Goal: Task Accomplishment & Management: Complete application form

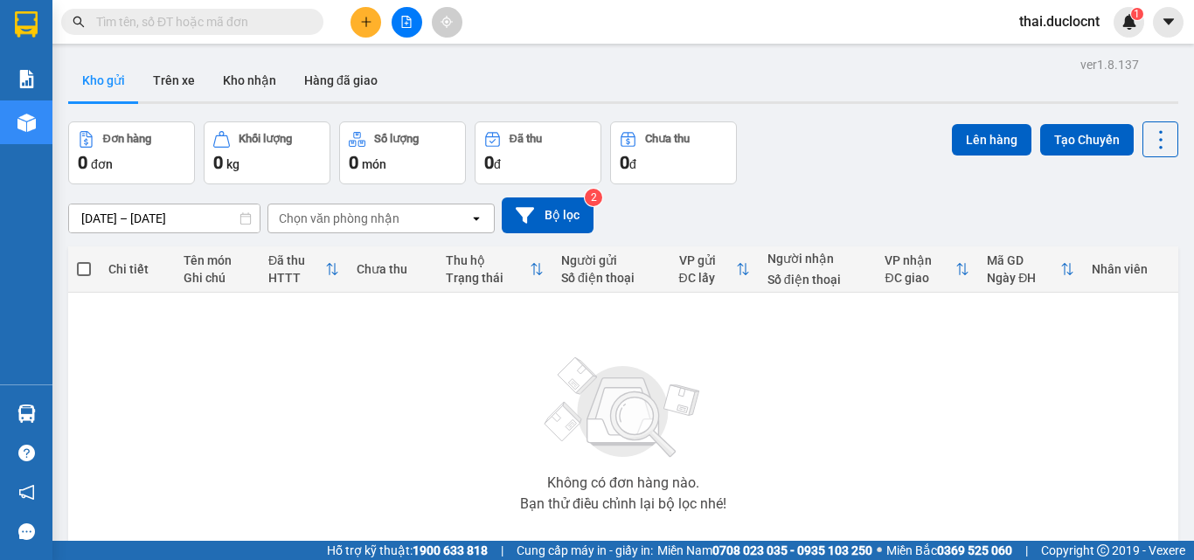
click at [368, 17] on icon "plus" at bounding box center [366, 22] width 12 height 12
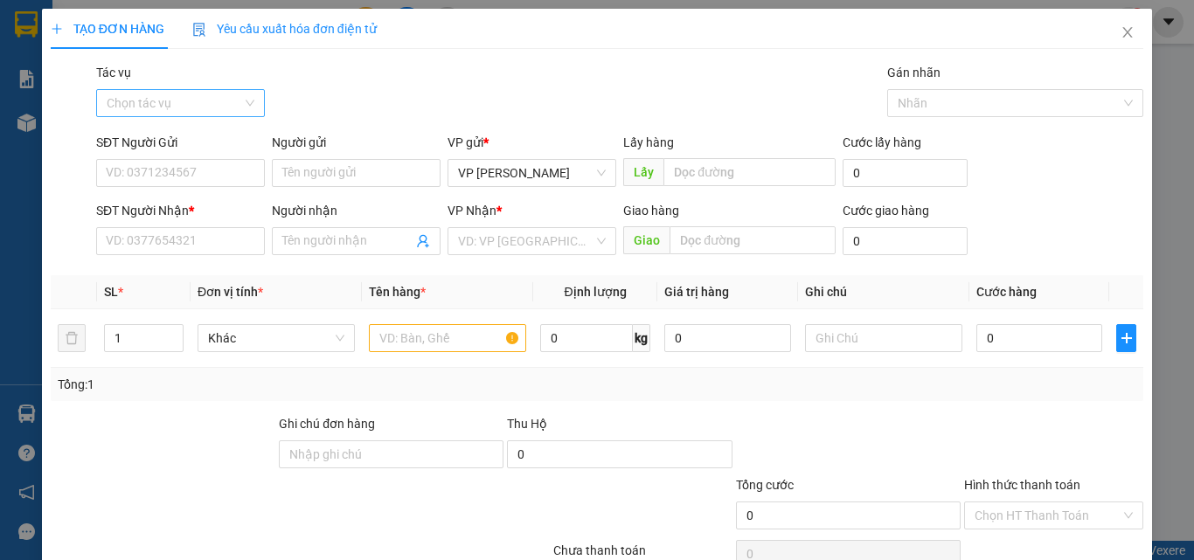
click at [153, 94] on input "Tác vụ" at bounding box center [175, 103] width 136 height 26
click at [156, 177] on div "Nhập hàng kho nhận" at bounding box center [178, 166] width 167 height 28
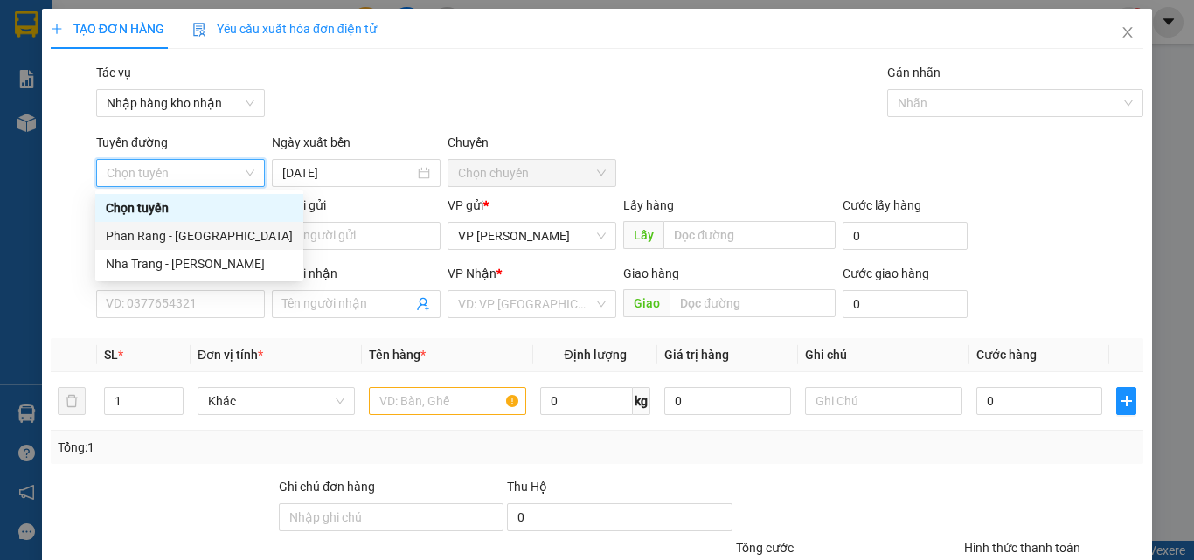
click at [163, 233] on div "Phan Rang - [GEOGRAPHIC_DATA]" at bounding box center [199, 235] width 187 height 19
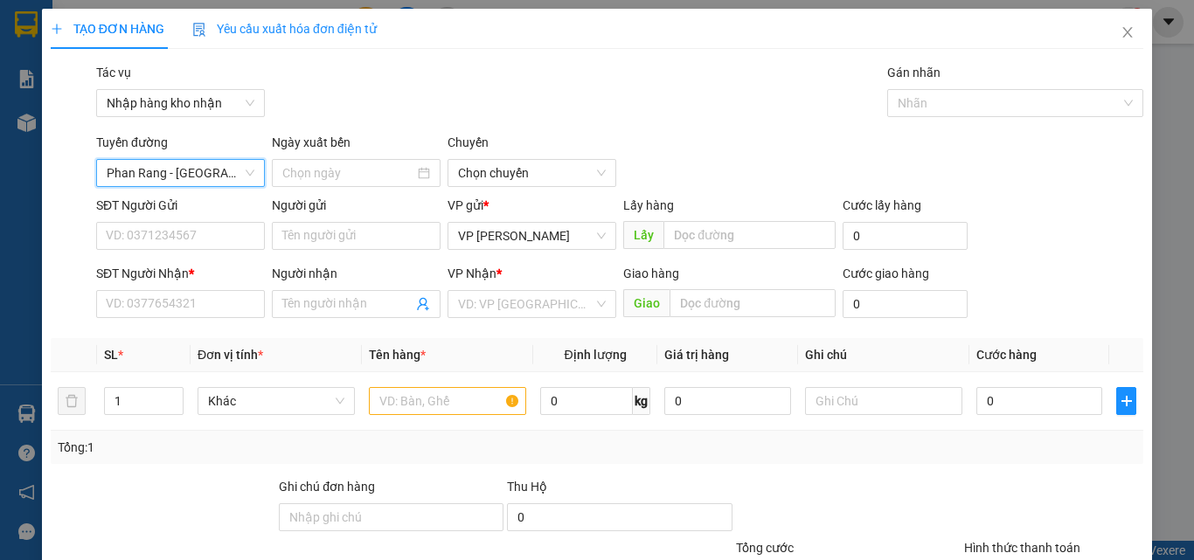
type input "[DATE]"
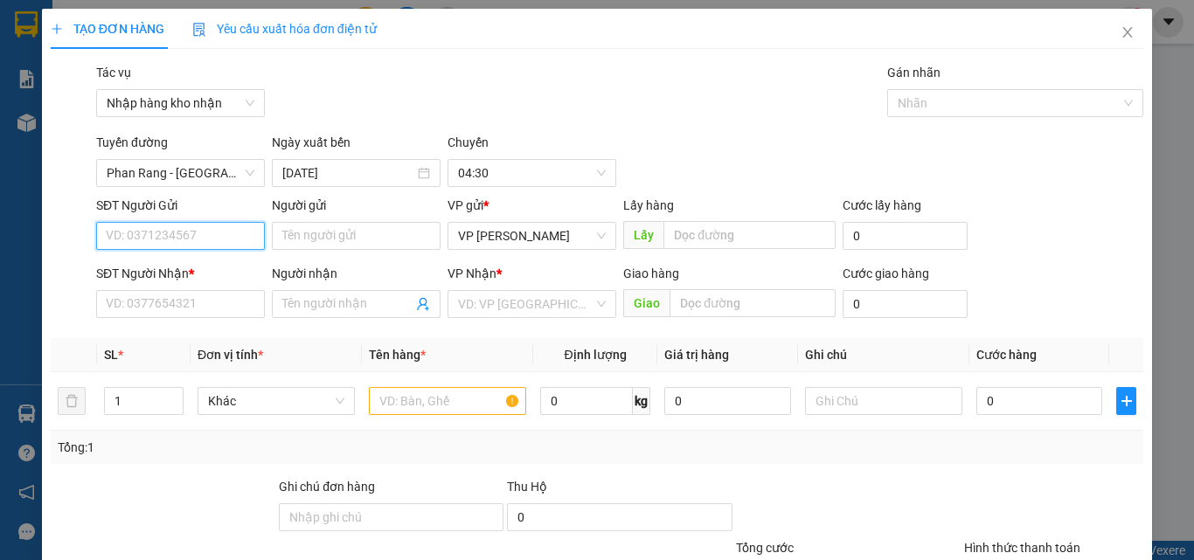
click at [146, 242] on input "SĐT Người Gửi" at bounding box center [180, 236] width 169 height 28
type input "0865503701"
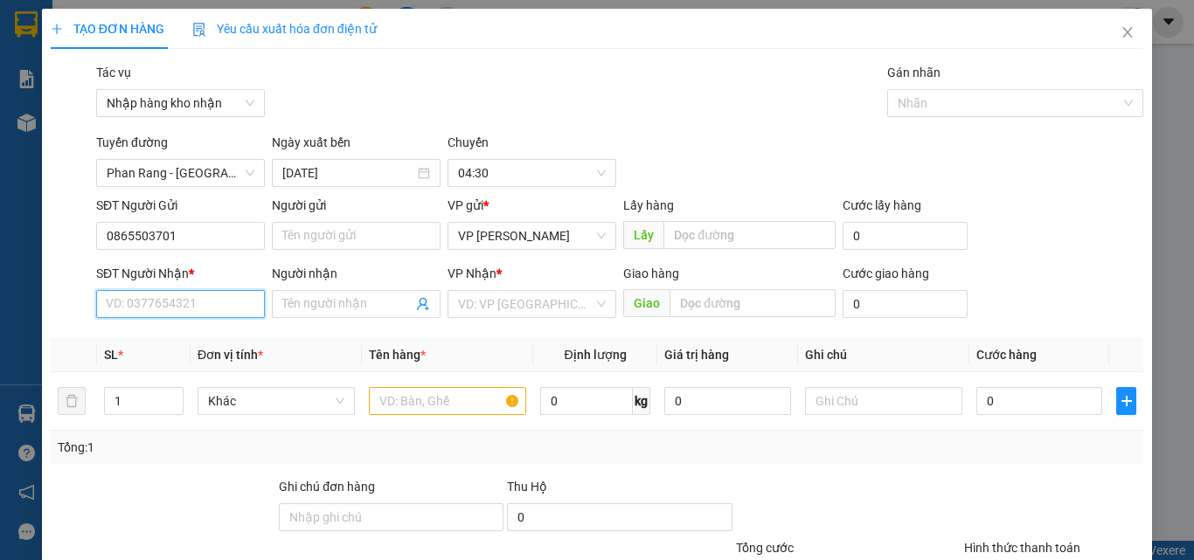
click at [164, 296] on input "SĐT Người Nhận *" at bounding box center [180, 304] width 169 height 28
click at [489, 290] on div "VD: VP [GEOGRAPHIC_DATA]" at bounding box center [532, 304] width 169 height 28
type input "0374775034"
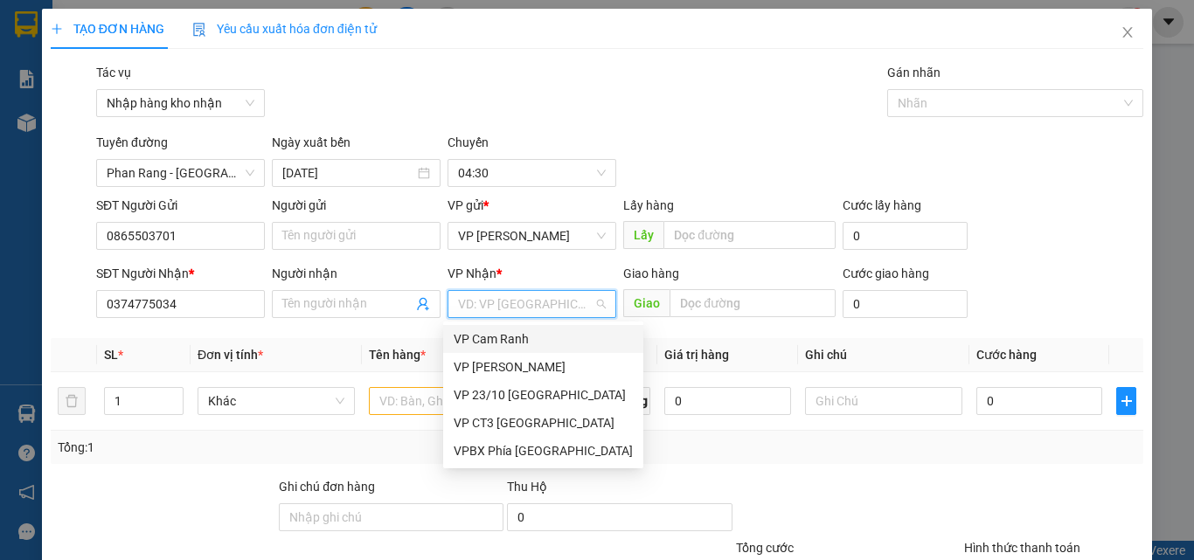
click at [527, 341] on div "VP Cam Ranh" at bounding box center [543, 339] width 179 height 19
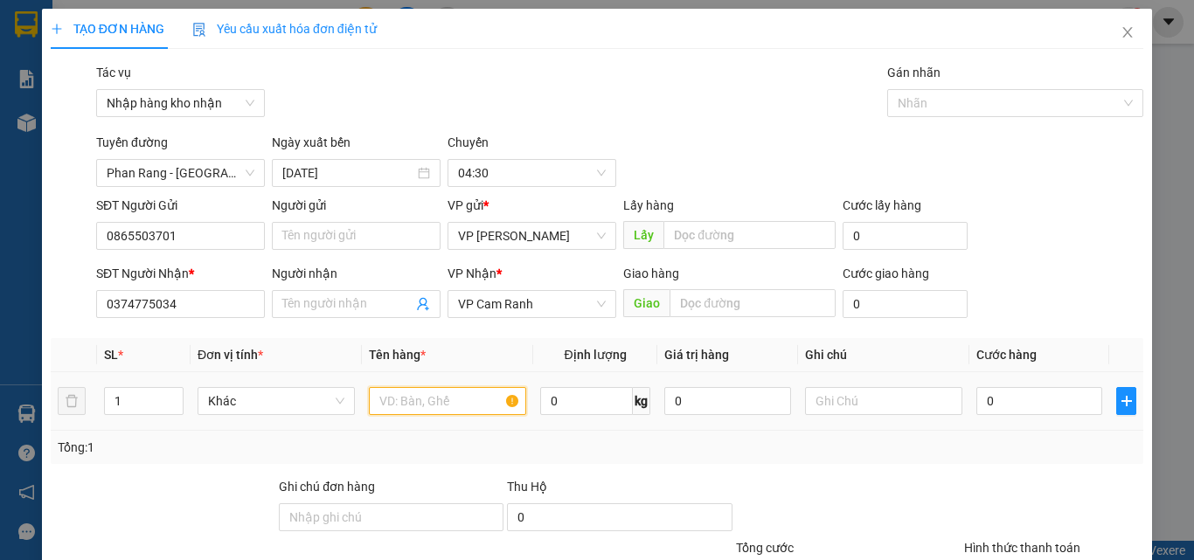
click at [465, 402] on input "text" at bounding box center [447, 401] width 157 height 28
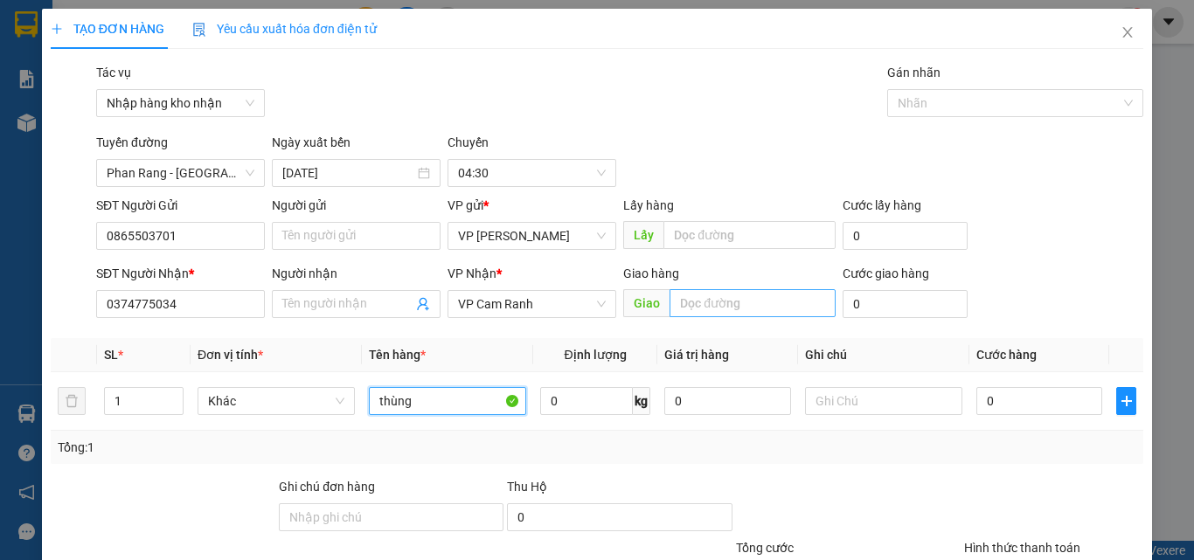
type input "thùng"
click at [723, 312] on input "text" at bounding box center [753, 303] width 166 height 28
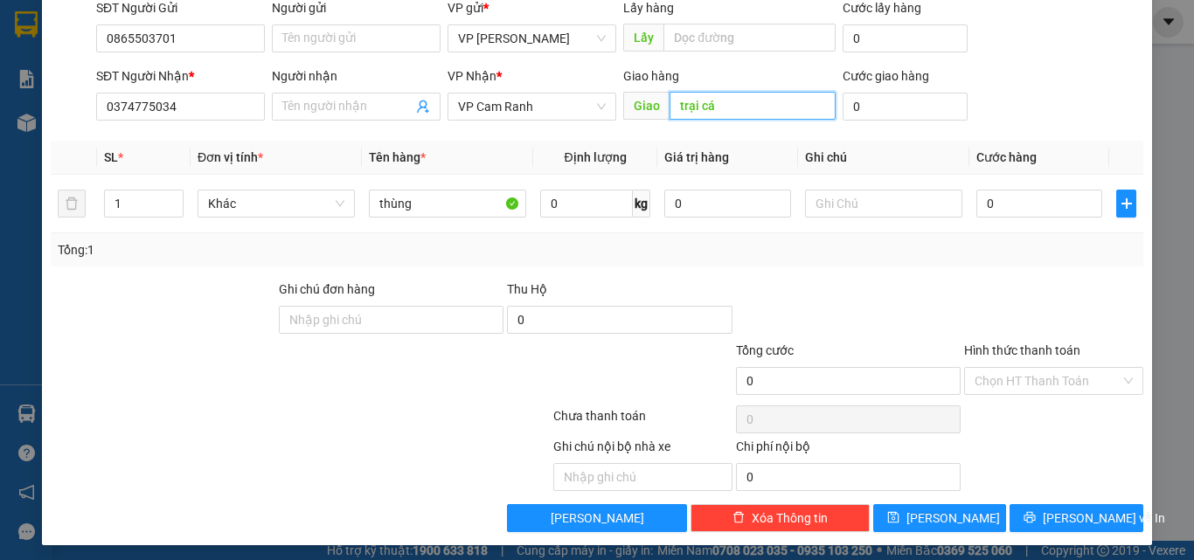
scroll to position [204, 0]
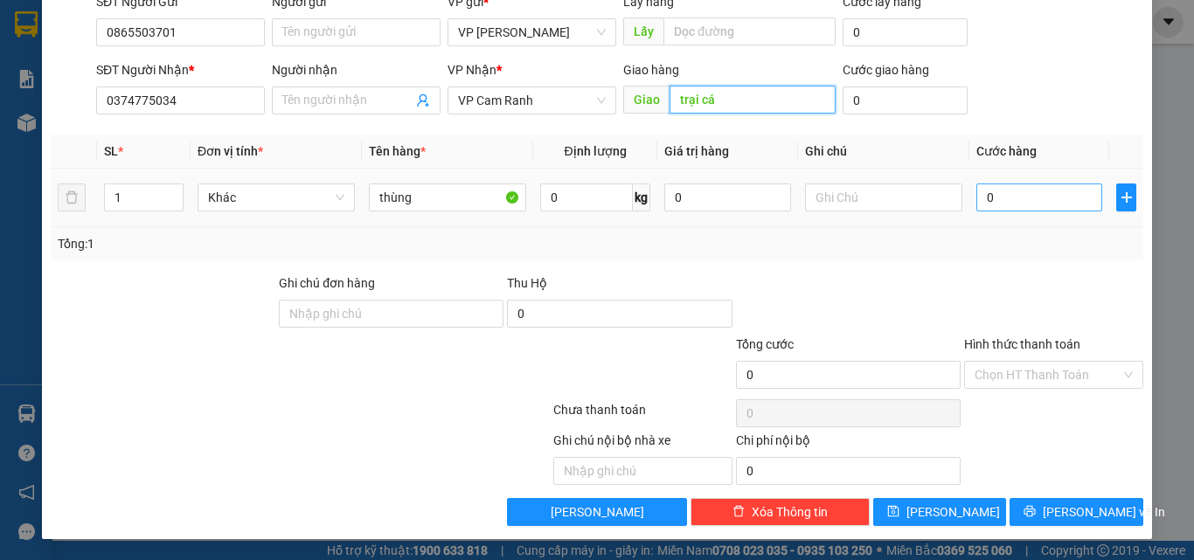
type input "trại cá"
click at [1026, 196] on input "0" at bounding box center [1040, 198] width 126 height 28
type input "3"
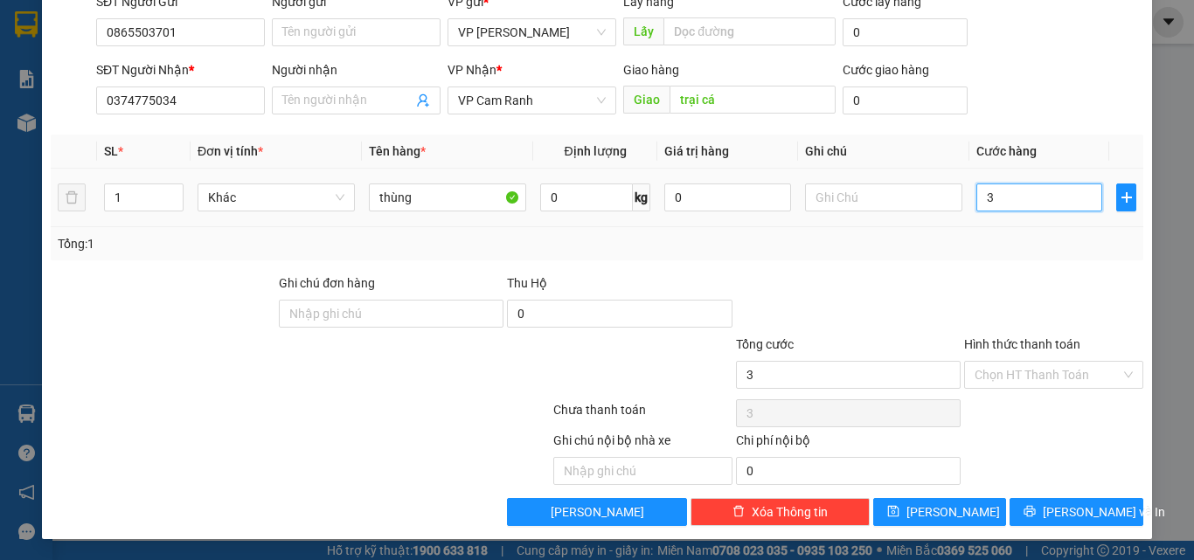
type input "30"
type input "300"
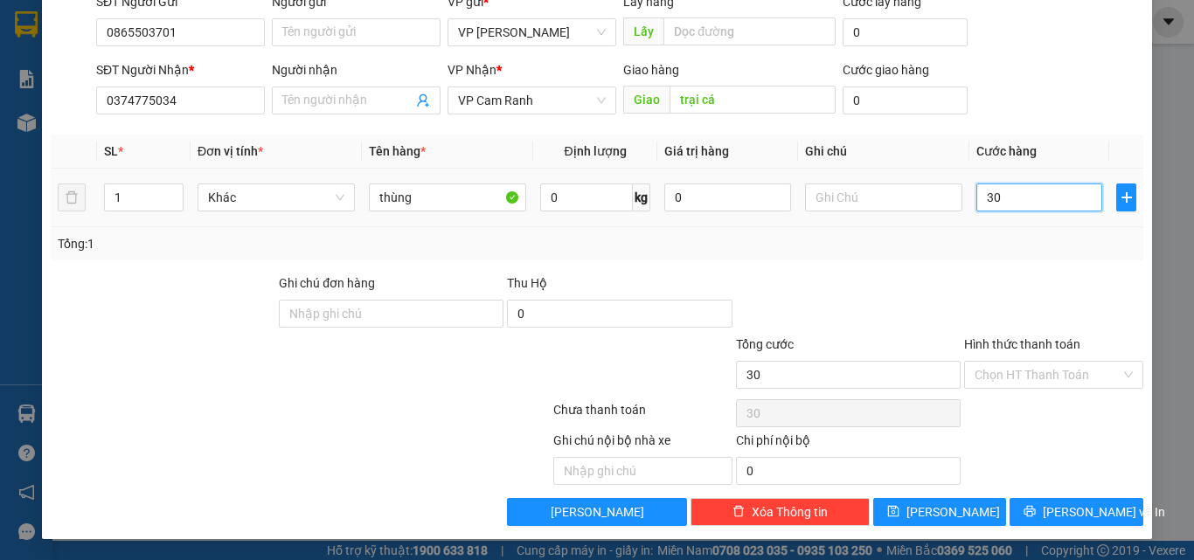
type input "300"
type input "3.000"
type input "30.000"
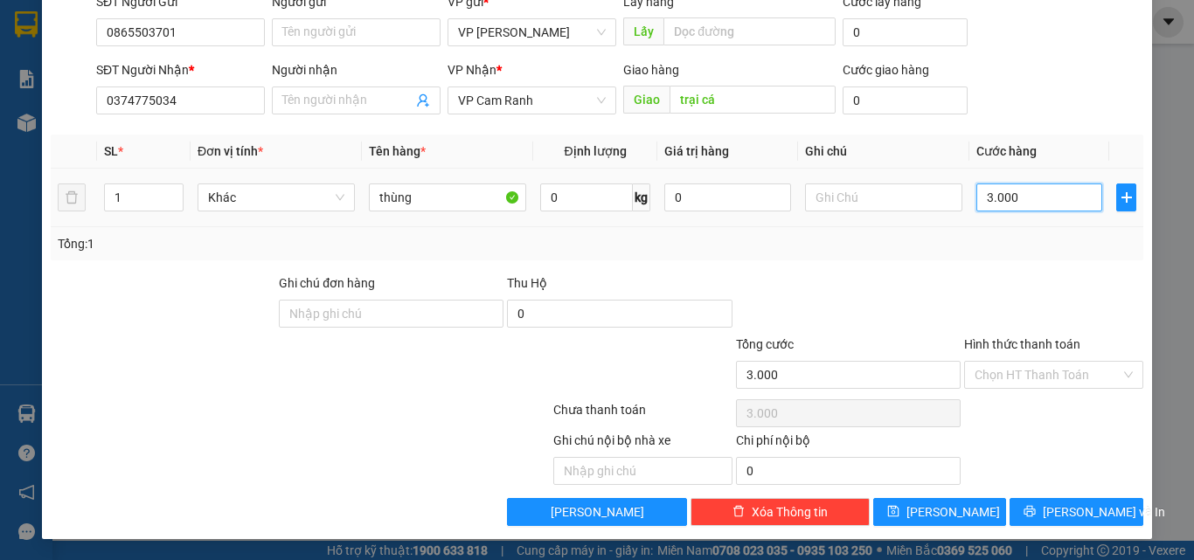
type input "30.000"
click at [1010, 379] on input "Hình thức thanh toán" at bounding box center [1048, 375] width 146 height 26
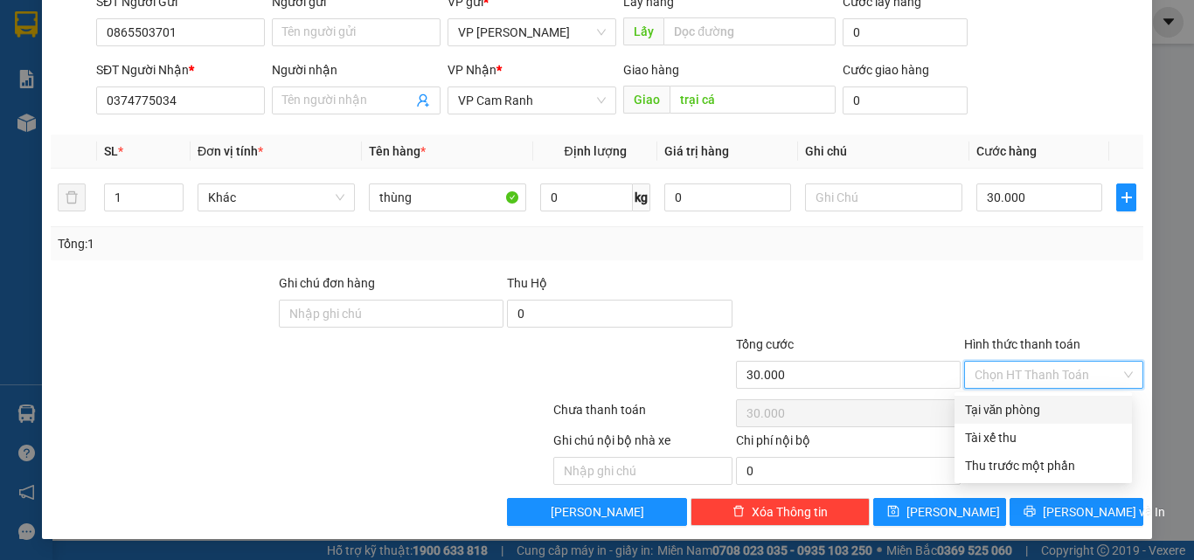
click at [993, 410] on div "Tại văn phòng" at bounding box center [1043, 409] width 156 height 19
type input "0"
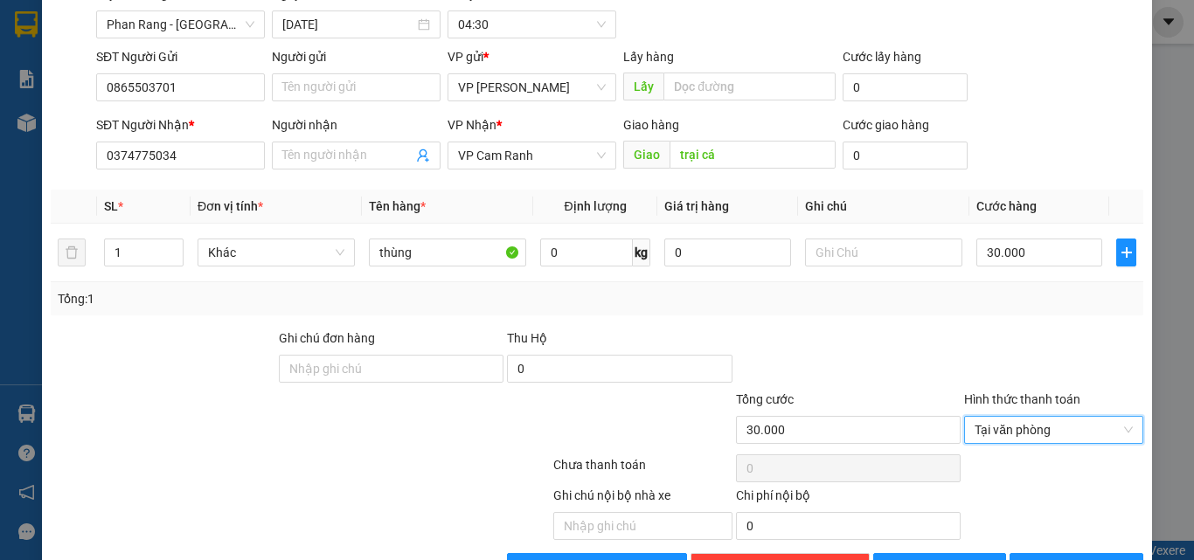
scroll to position [0, 0]
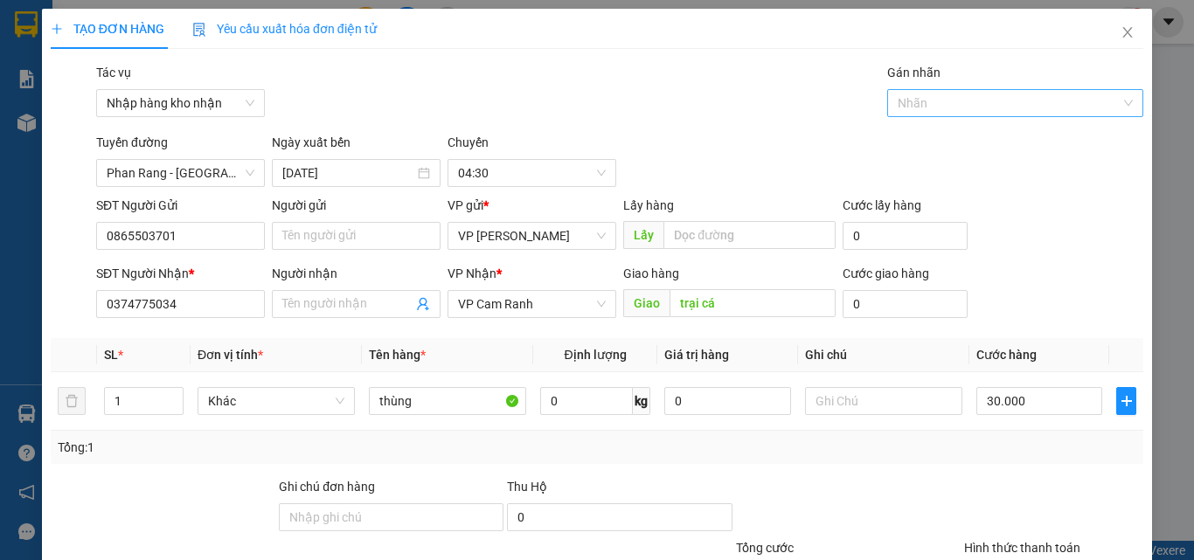
click at [962, 100] on div at bounding box center [1007, 103] width 231 height 21
type input "k"
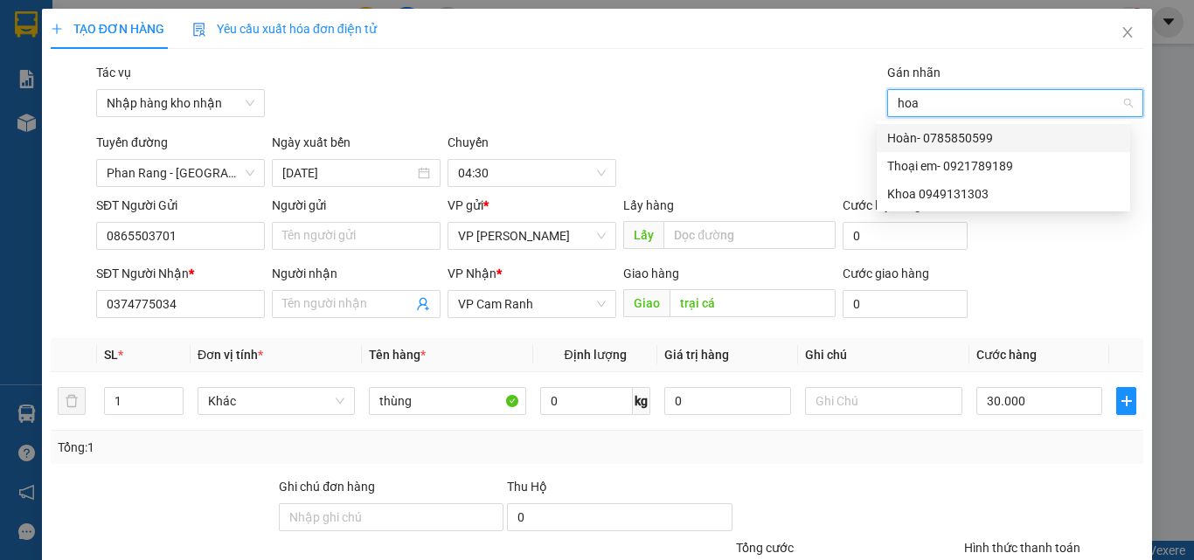
type input "hoan"
click at [935, 143] on div "Hoàn- 0785850599" at bounding box center [1003, 138] width 233 height 19
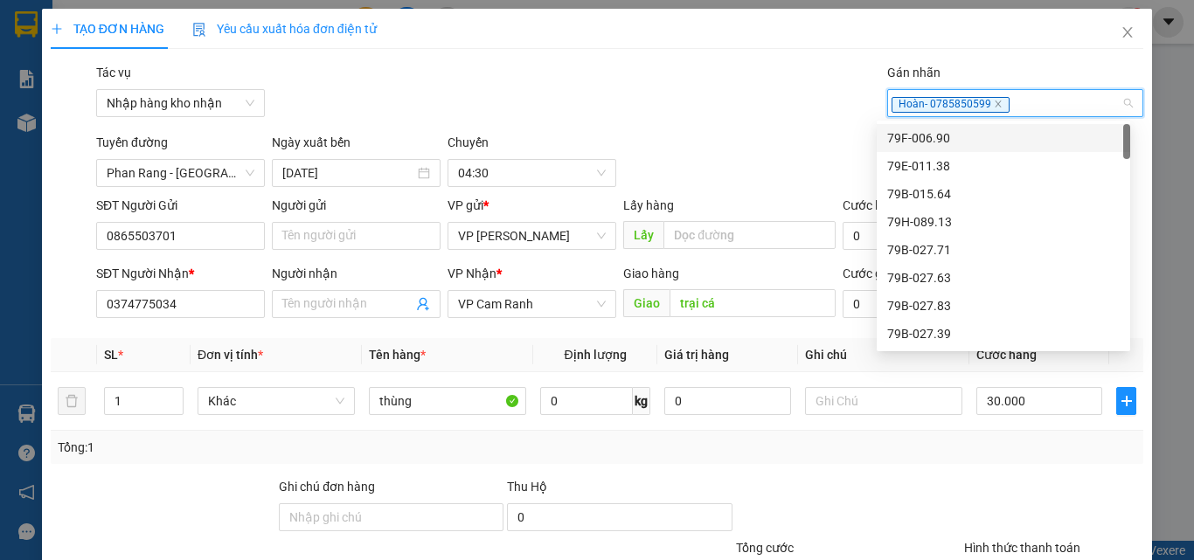
click at [811, 112] on div "Tác vụ Nhập hàng kho nhận Gán nhãn Hoàn- 0785850599" at bounding box center [620, 93] width 1054 height 61
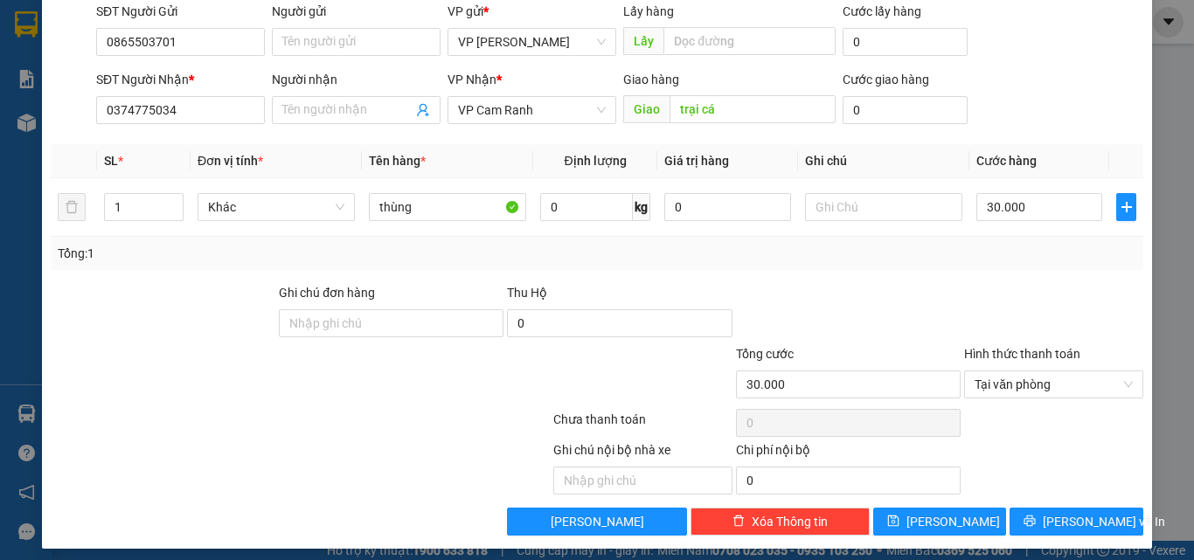
scroll to position [204, 0]
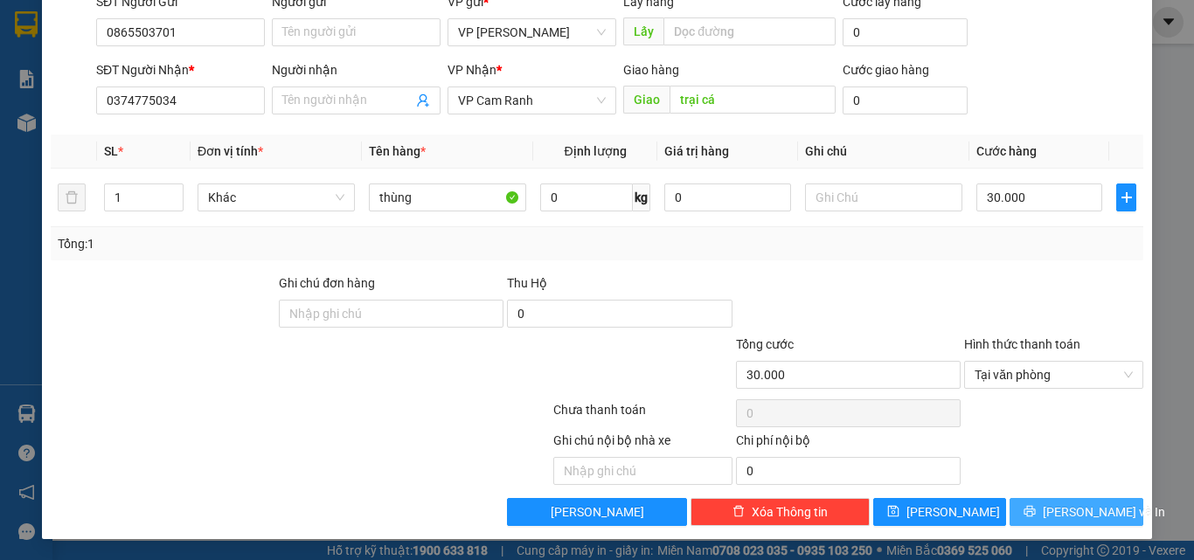
click at [1054, 519] on span "[PERSON_NAME] và In" at bounding box center [1104, 512] width 122 height 19
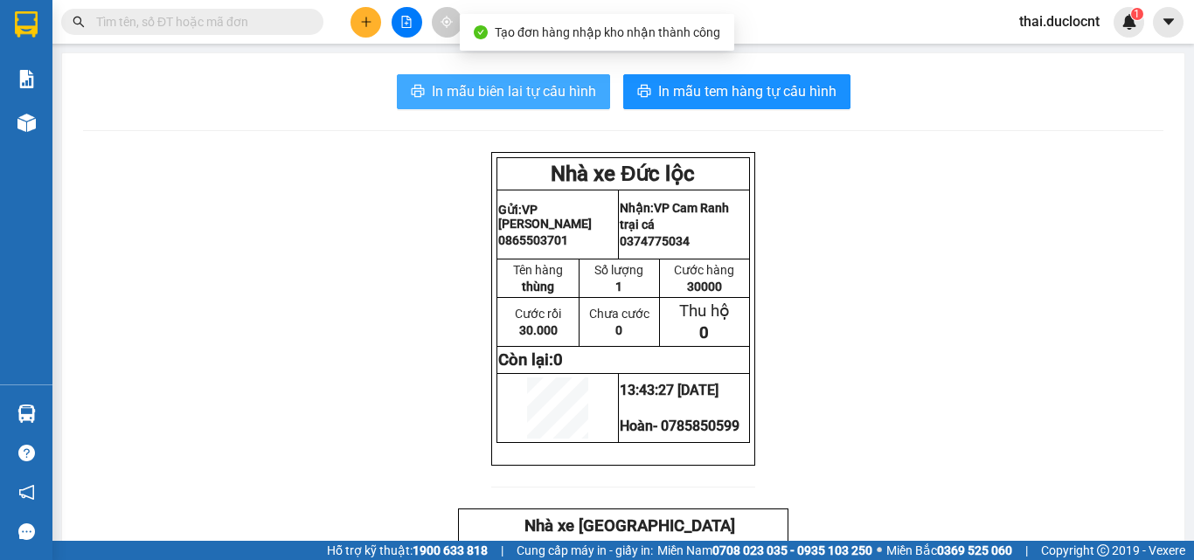
click at [489, 95] on span "In mẫu biên lai tự cấu hình" at bounding box center [514, 91] width 164 height 22
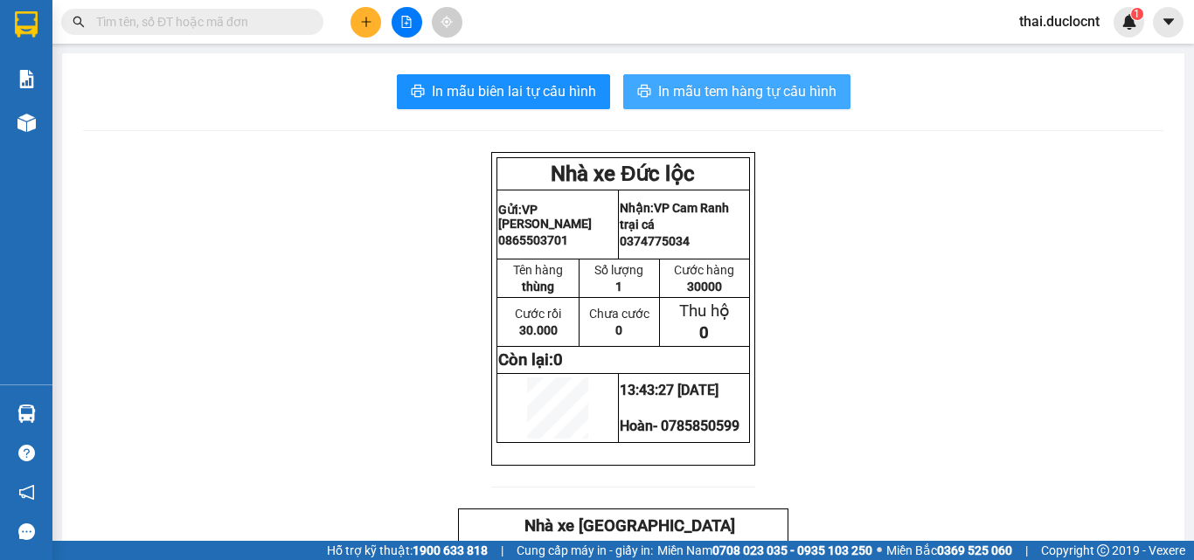
click at [707, 91] on span "In mẫu tem hàng tự cấu hình" at bounding box center [747, 91] width 178 height 22
